Goal: Task Accomplishment & Management: Manage account settings

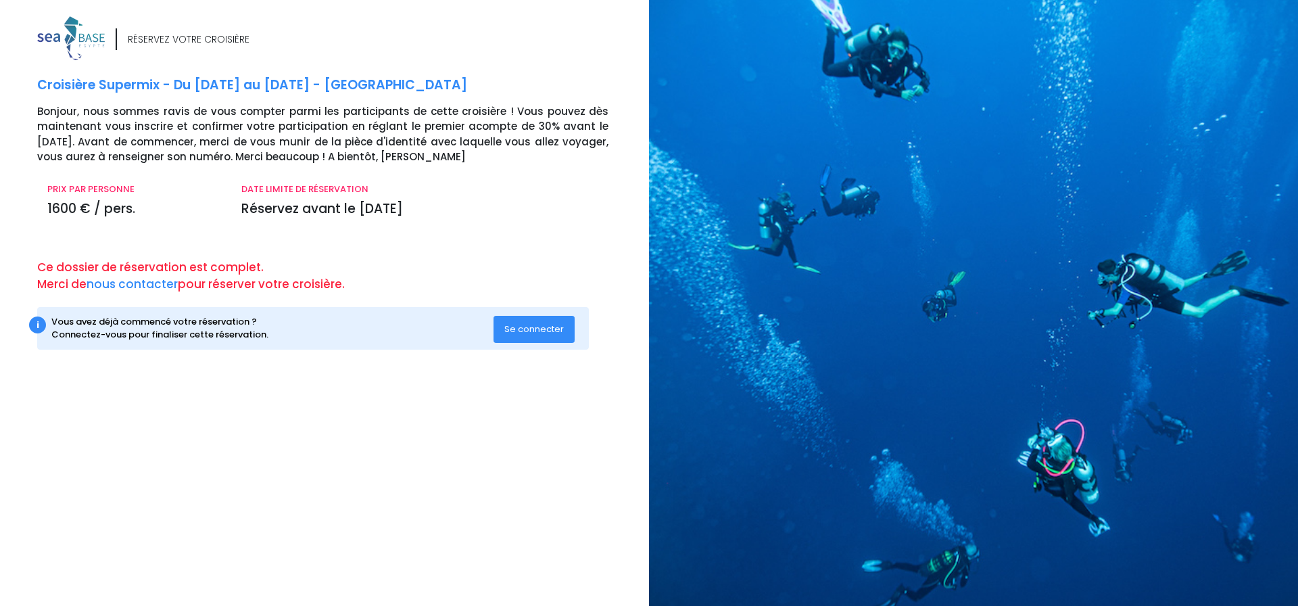
click at [521, 325] on span "Se connecter" at bounding box center [534, 329] width 60 height 13
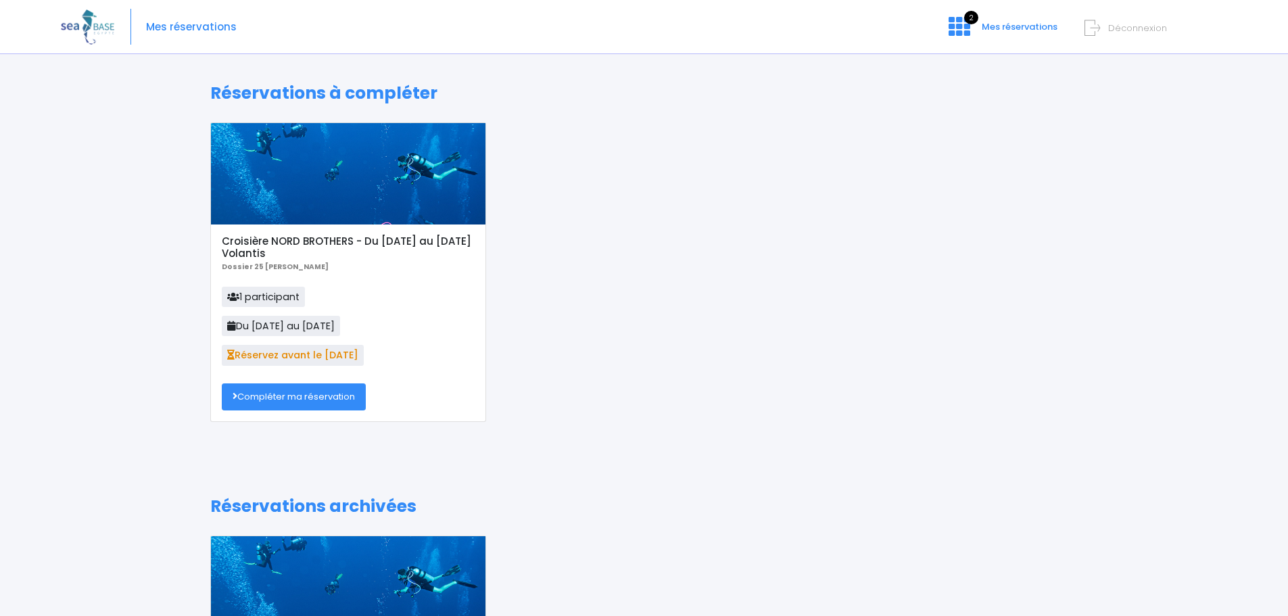
click at [1116, 26] on span "Déconnexion" at bounding box center [1137, 28] width 59 height 13
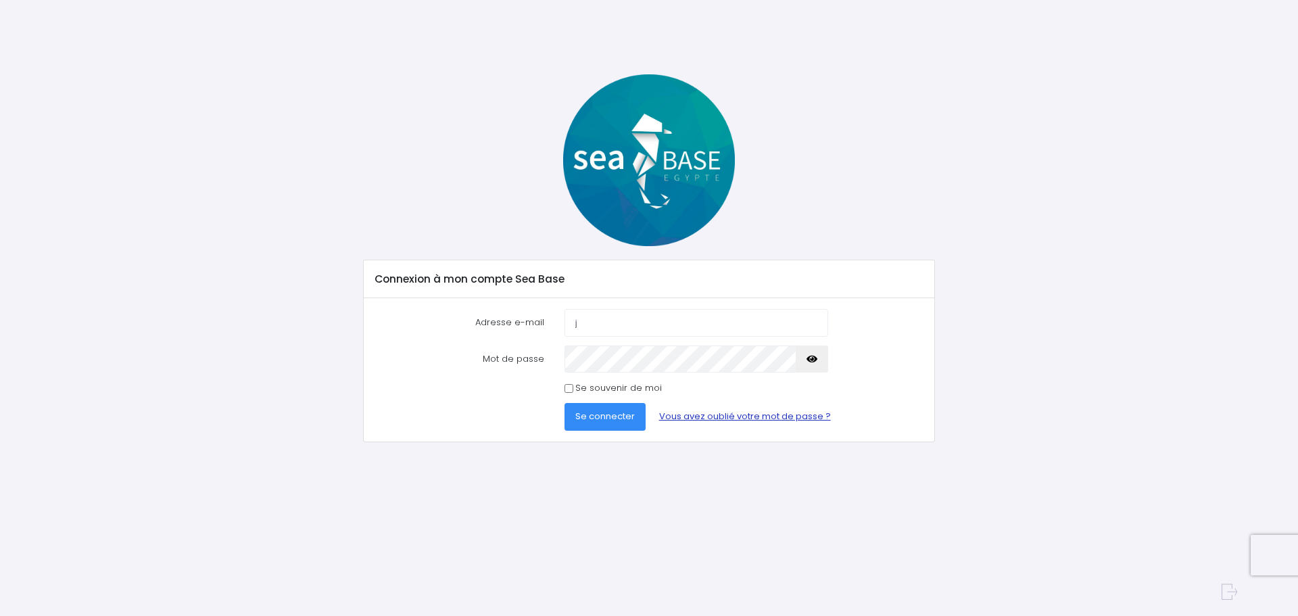
type input "jusdepomme54@gmail.com"
click at [611, 419] on span "Se connecter" at bounding box center [605, 416] width 60 height 13
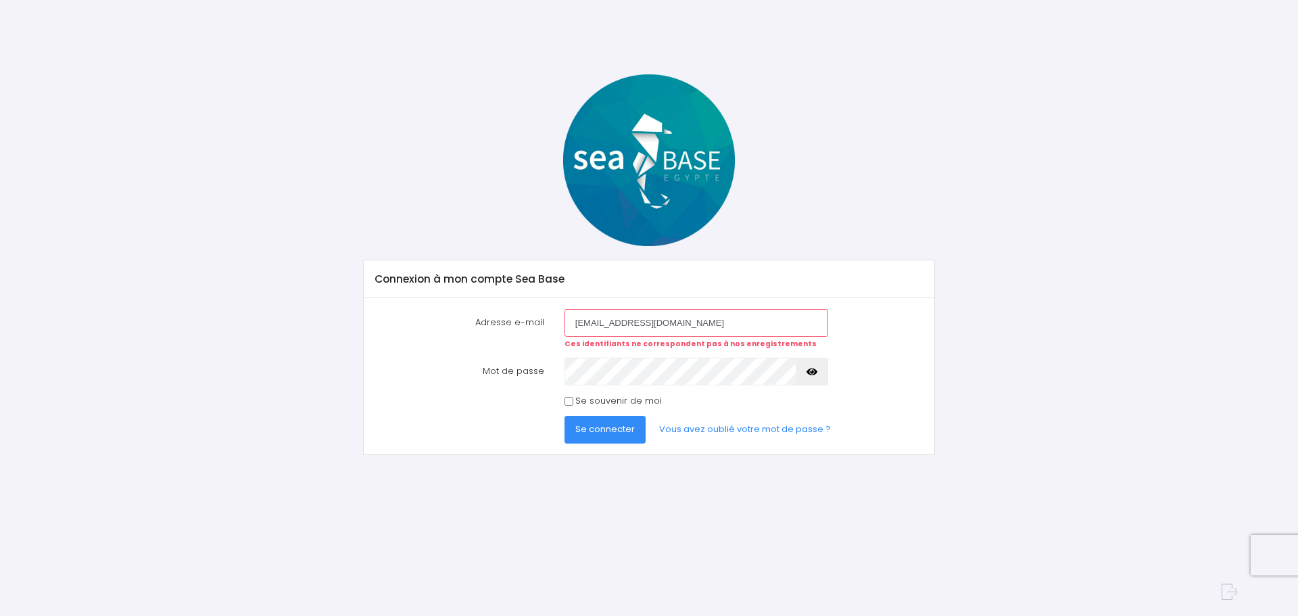
click at [813, 372] on icon "button" at bounding box center [812, 372] width 11 height 0
click at [596, 421] on button "Se connecter" at bounding box center [605, 429] width 81 height 27
